Goal: Task Accomplishment & Management: Use online tool/utility

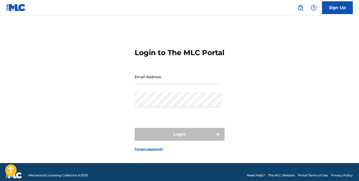
click at [156, 83] on input "Email Address" at bounding box center [178, 77] width 87 height 15
type input "[EMAIL_ADDRESS][DOMAIN_NAME]"
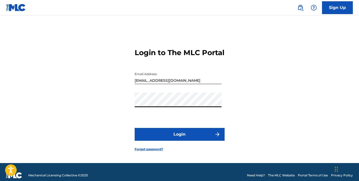
click at [181, 139] on button "Login" at bounding box center [180, 134] width 90 height 13
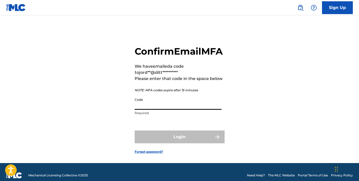
click at [151, 110] on input "Code" at bounding box center [178, 102] width 87 height 15
paste input "544996"
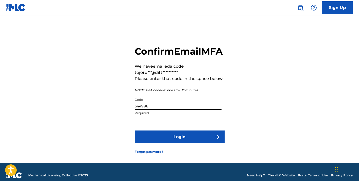
type input "544996"
click at [195, 144] on button "Login" at bounding box center [180, 137] width 90 height 13
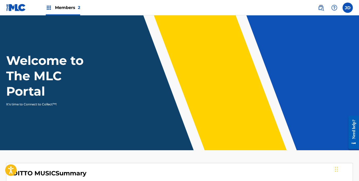
click at [67, 8] on span "Members 2" at bounding box center [67, 8] width 25 height 6
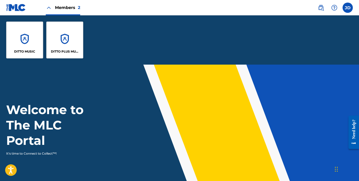
click at [71, 43] on div "DITTO PLUS MUSIC" at bounding box center [64, 40] width 37 height 37
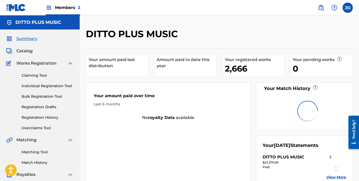
click at [40, 128] on link "Overclaims Tool" at bounding box center [48, 128] width 52 height 5
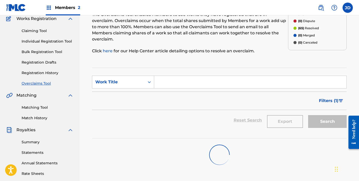
scroll to position [46, 0]
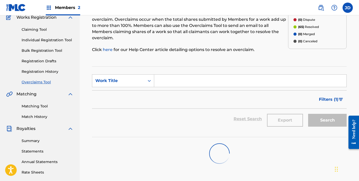
click at [211, 75] on input "Search Form" at bounding box center [250, 81] width 192 height 12
drag, startPoint x: 170, startPoint y: 74, endPoint x: 141, endPoint y: 74, distance: 29.6
click at [141, 74] on div "SearchWithCriteriaa33e0476-88ee-459f-ba61-c299fc7ef89f Work Title start again" at bounding box center [219, 80] width 255 height 13
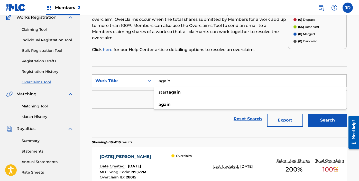
type input "again"
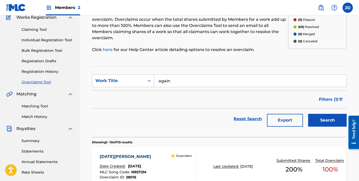
click at [317, 118] on button "Search" at bounding box center [327, 120] width 39 height 13
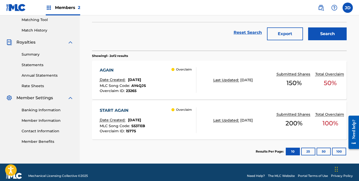
scroll to position [134, 0]
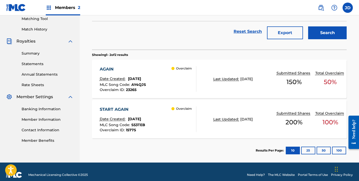
click at [111, 66] on div "AGAIN" at bounding box center [123, 69] width 46 height 6
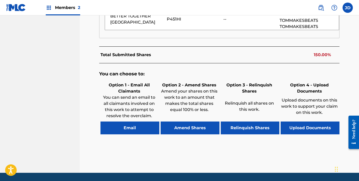
scroll to position [291, 0]
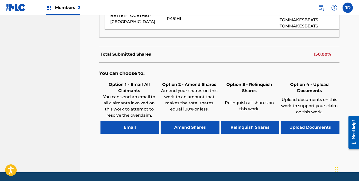
click at [316, 134] on button "Upload Documents" at bounding box center [310, 127] width 59 height 13
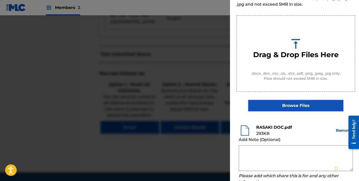
scroll to position [76, 0]
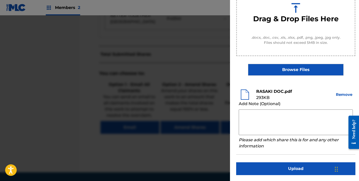
click at [298, 121] on textarea at bounding box center [296, 123] width 114 height 26
type textarea "h"
click at [312, 113] on textarea "Hello. The document above is a recacted version of the" at bounding box center [296, 123] width 114 height 26
click at [268, 117] on textarea "Hello. The document above is a redacted version of the" at bounding box center [296, 123] width 114 height 26
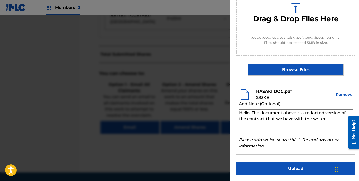
paste textarea "Olayiwola Rasaki"
click at [325, 118] on textarea "Hello. The document above is a redacted version of the contract that we have wi…" at bounding box center [296, 123] width 114 height 26
click at [267, 125] on textarea "Hello. The document above is a redacted version of the contract that we have wi…" at bounding box center [296, 123] width 114 height 26
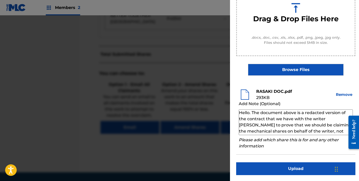
scroll to position [5, 0]
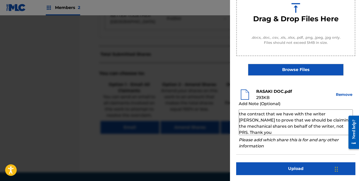
type textarea "Hello. The document above is a redacted version of the contract that we have wi…"
click at [285, 167] on button "Upload" at bounding box center [295, 169] width 119 height 13
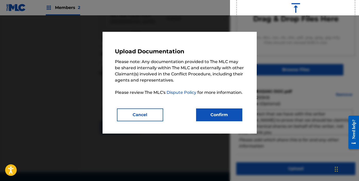
click at [216, 112] on button "Confirm" at bounding box center [219, 115] width 46 height 13
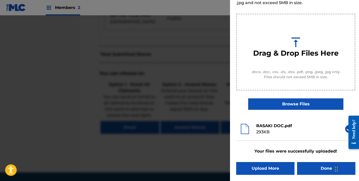
scroll to position [42, 0]
click at [316, 170] on button "Done" at bounding box center [326, 168] width 58 height 13
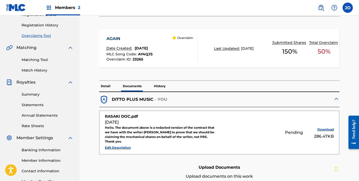
scroll to position [92, 0]
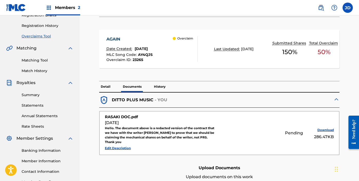
click at [103, 88] on p "Detail" at bounding box center [105, 86] width 13 height 11
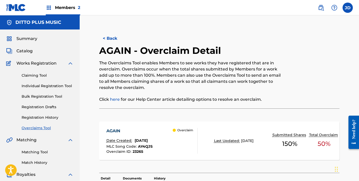
click at [114, 36] on button "< Back" at bounding box center [114, 38] width 31 height 13
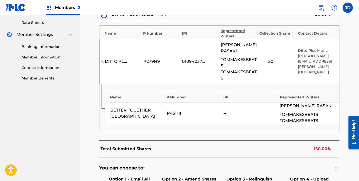
scroll to position [51, 0]
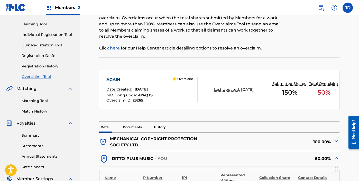
click at [37, 76] on link "Overclaims Tool" at bounding box center [48, 76] width 52 height 5
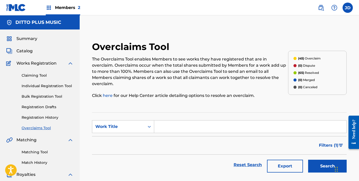
click at [209, 123] on input "Search Form" at bounding box center [250, 127] width 192 height 12
type input "gomid"
click at [308, 160] on button "Search" at bounding box center [327, 166] width 39 height 13
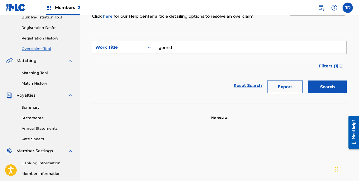
scroll to position [80, 0]
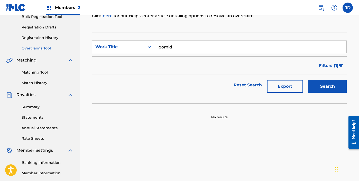
drag, startPoint x: 180, startPoint y: 43, endPoint x: 134, endPoint y: 38, distance: 46.1
click at [134, 41] on div "SearchWithCriteriaa33e0476-88ee-459f-ba61-c299fc7ef89f Work Title gomid" at bounding box center [219, 47] width 255 height 13
type input "GO"
click at [308, 80] on button "Search" at bounding box center [327, 86] width 39 height 13
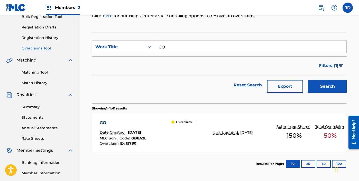
click at [106, 120] on div "GO" at bounding box center [123, 123] width 46 height 6
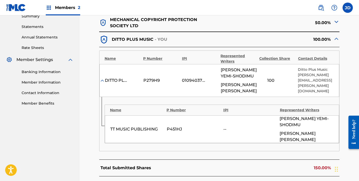
scroll to position [288, 0]
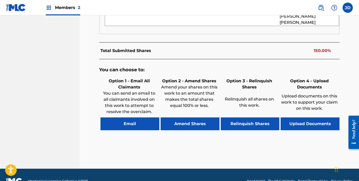
click at [302, 118] on button "Upload Documents" at bounding box center [310, 124] width 59 height 13
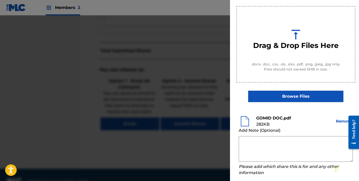
scroll to position [76, 0]
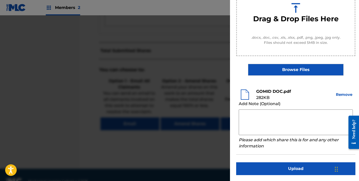
click at [275, 121] on textarea at bounding box center [296, 123] width 114 height 26
click at [244, 121] on textarea at bounding box center [296, 123] width 114 height 26
type textarea "h"
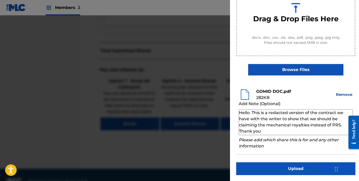
type textarea "Hello. This is a redacted version of the contract we have with the writer to sh…"
click at [288, 164] on button "Upload" at bounding box center [295, 169] width 119 height 13
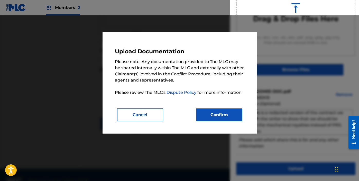
click at [226, 114] on button "Confirm" at bounding box center [219, 115] width 46 height 13
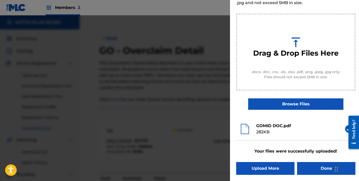
scroll to position [0, 0]
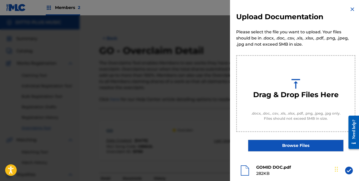
click at [351, 9] on img at bounding box center [352, 9] width 6 height 6
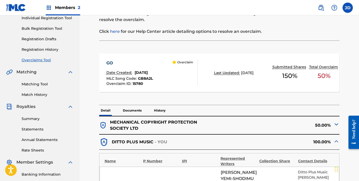
scroll to position [74, 0]
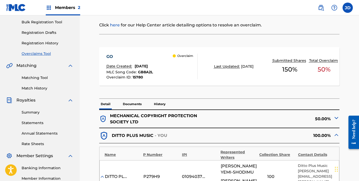
click at [41, 52] on link "Overclaims Tool" at bounding box center [48, 53] width 52 height 5
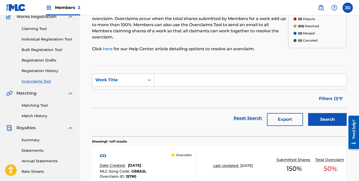
scroll to position [46, 0]
click at [285, 116] on button "Export" at bounding box center [285, 120] width 36 height 13
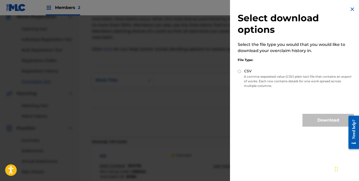
click at [239, 71] on input "CSV" at bounding box center [239, 71] width 3 height 3
radio input "true"
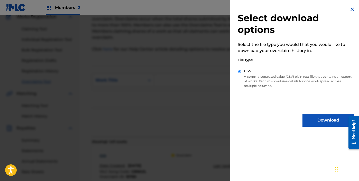
click at [322, 120] on button "Download" at bounding box center [327, 120] width 51 height 13
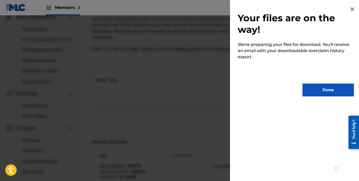
click at [328, 91] on button "Done" at bounding box center [327, 90] width 51 height 13
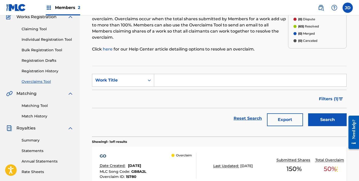
click at [283, 116] on button "Export" at bounding box center [285, 120] width 36 height 13
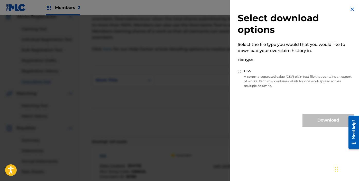
click at [240, 71] on input "CSV" at bounding box center [239, 71] width 3 height 3
radio input "true"
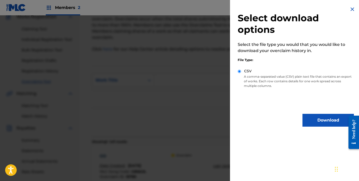
click at [329, 122] on button "Download" at bounding box center [327, 120] width 51 height 13
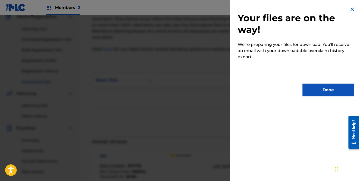
click at [322, 94] on button "Done" at bounding box center [327, 90] width 51 height 13
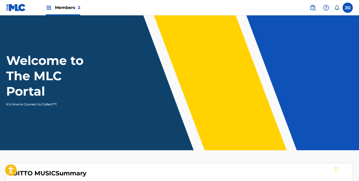
click at [67, 10] on span "Members 2" at bounding box center [67, 8] width 25 height 6
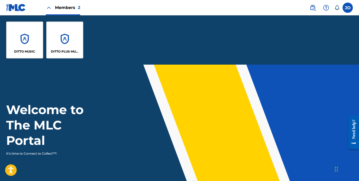
click at [72, 33] on div "DITTO PLUS MUSIC" at bounding box center [64, 40] width 37 height 37
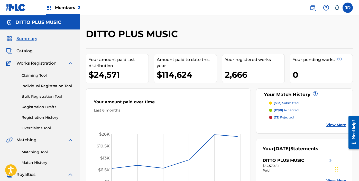
click at [45, 129] on link "Overclaims Tool" at bounding box center [48, 128] width 52 height 5
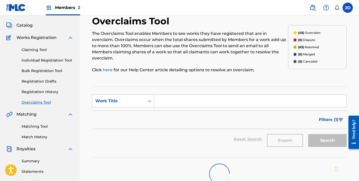
scroll to position [32, 0]
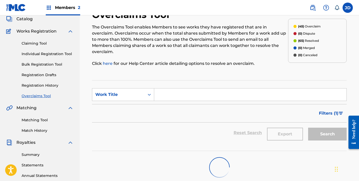
click at [167, 90] on input "Search Form" at bounding box center [250, 95] width 192 height 12
paste input "MY COACH"
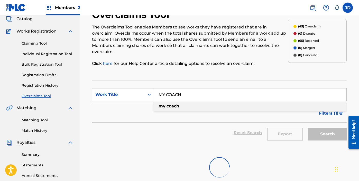
click at [167, 102] on div "my coach" at bounding box center [250, 106] width 192 height 9
type input "my coach"
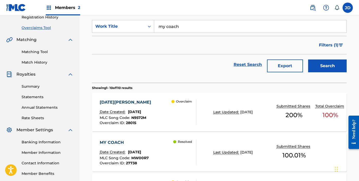
scroll to position [101, 0]
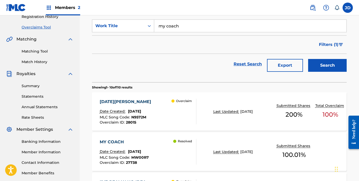
click at [118, 139] on div "MY COACH" at bounding box center [124, 142] width 49 height 6
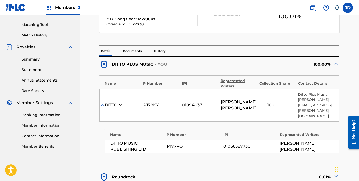
scroll to position [158, 0]
